Goal: Navigation & Orientation: Find specific page/section

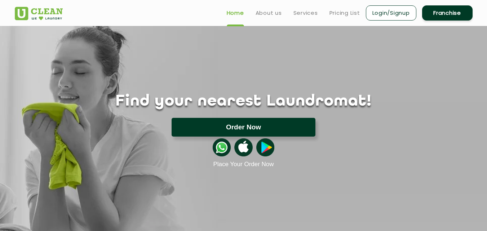
click at [250, 125] on button "Order Now" at bounding box center [244, 127] width 144 height 19
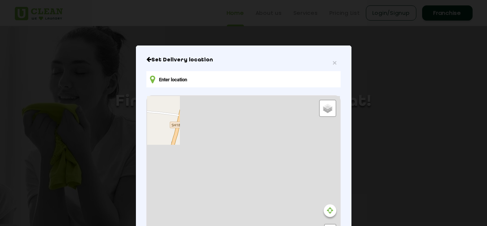
type input "421302, Kalyan - Bhiwandi Rd, Kongaon, Badapur, Maharashtra 421302, India"
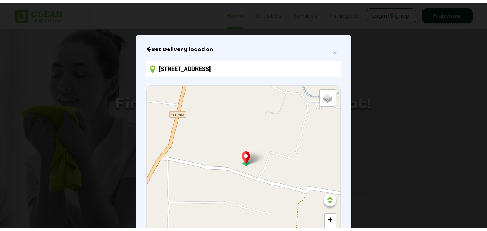
scroll to position [2, 0]
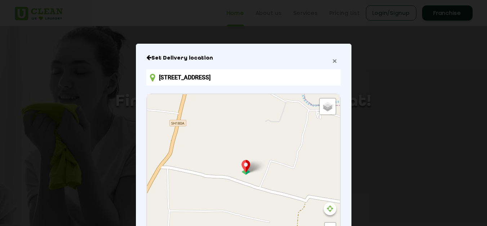
click at [333, 63] on span "×" at bounding box center [334, 61] width 4 height 8
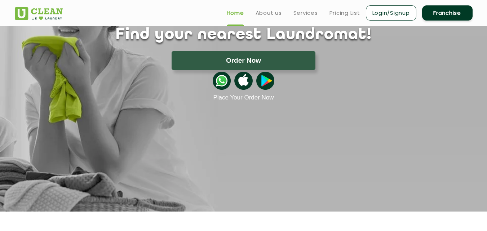
scroll to position [0, 0]
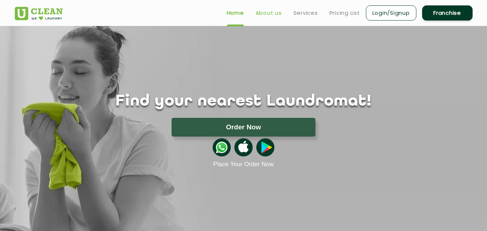
click at [262, 12] on link "About us" at bounding box center [269, 13] width 26 height 9
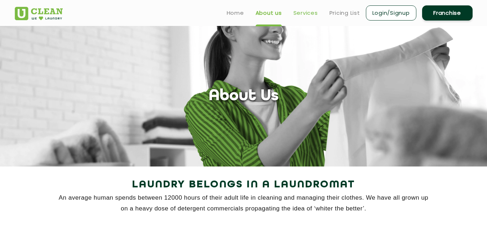
click at [300, 14] on link "Services" at bounding box center [305, 13] width 25 height 9
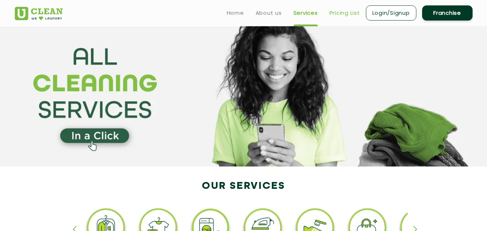
click at [344, 16] on link "Pricing List" at bounding box center [345, 13] width 31 height 9
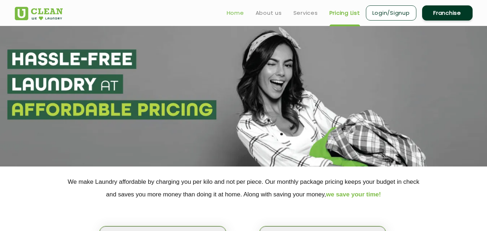
click at [234, 12] on link "Home" at bounding box center [235, 13] width 17 height 9
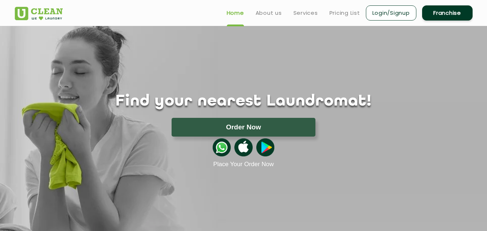
click at [450, 12] on link "Franchise" at bounding box center [447, 12] width 50 height 15
click at [32, 18] on img at bounding box center [39, 13] width 48 height 13
